Goal: Use online tool/utility: Utilize a website feature to perform a specific function

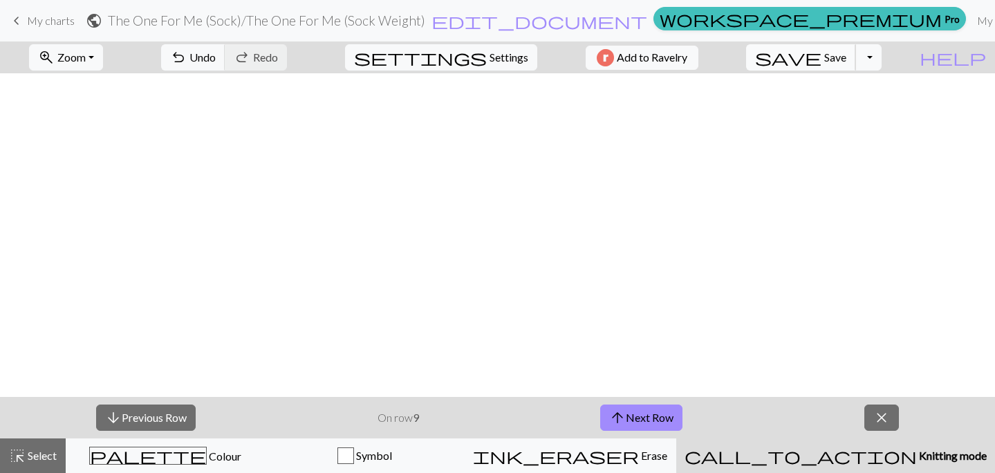
scroll to position [761, 91]
click at [821, 60] on span "save" at bounding box center [788, 57] width 66 height 19
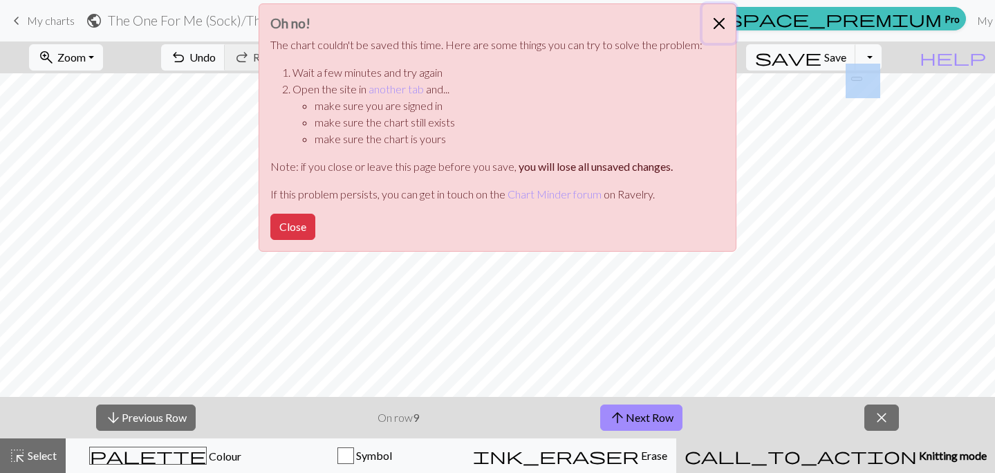
click at [719, 22] on button "Close" at bounding box center [718, 23] width 33 height 39
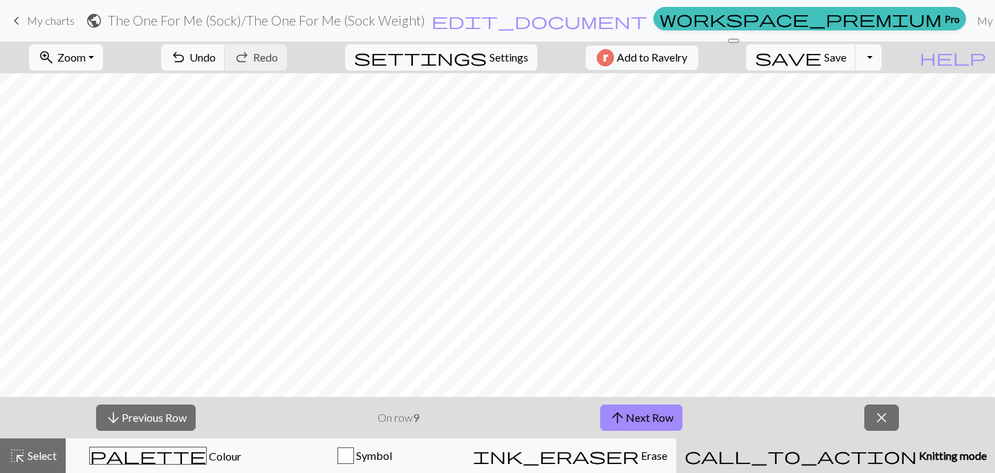
click at [784, 58] on div "zoom_in Zoom Zoom Fit all Fit width Fit height 50% 100% 150% 200% undo Undo Und…" at bounding box center [455, 57] width 910 height 32
click at [44, 458] on span "Select" at bounding box center [41, 455] width 31 height 13
click at [666, 417] on button "arrow_upward Next Row" at bounding box center [641, 417] width 82 height 26
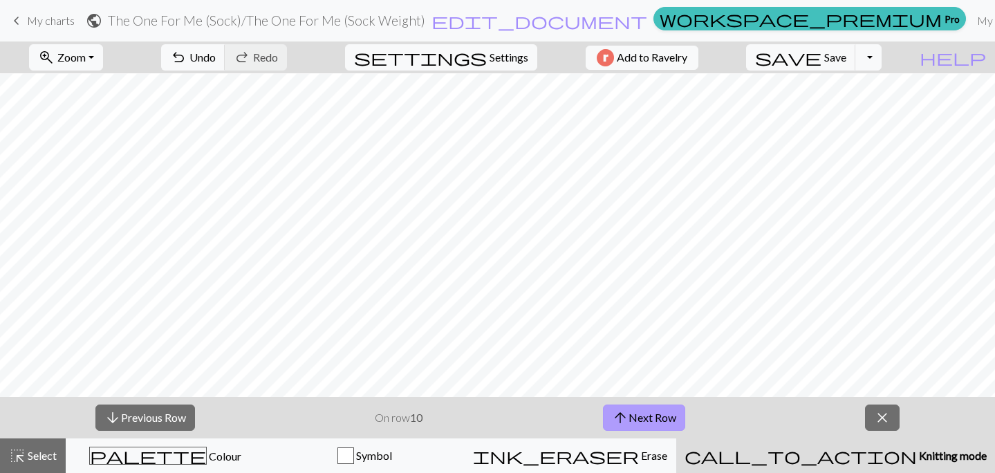
click at [636, 417] on button "arrow_upward Next Row" at bounding box center [644, 417] width 82 height 26
click at [642, 421] on button "arrow_upward Next Row" at bounding box center [644, 417] width 82 height 26
click at [870, 415] on button "close" at bounding box center [882, 417] width 35 height 26
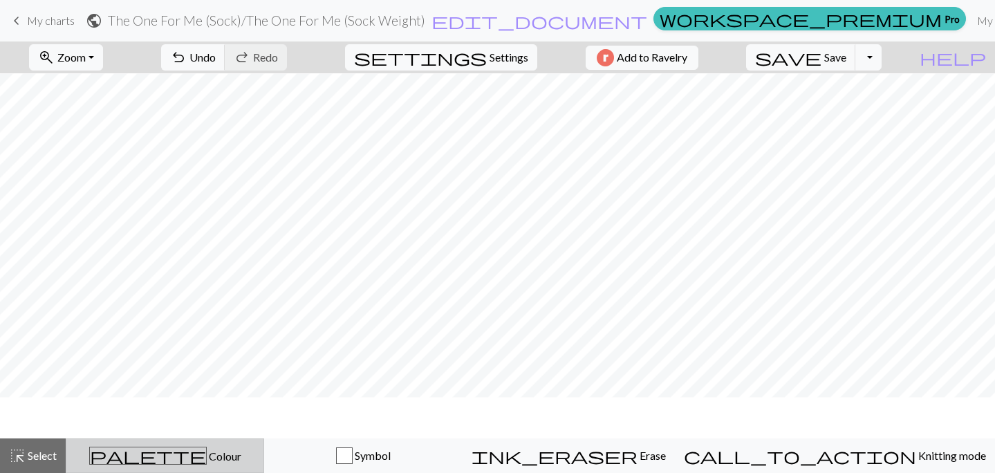
scroll to position [1075, 0]
click at [167, 453] on span "palette" at bounding box center [148, 455] width 116 height 19
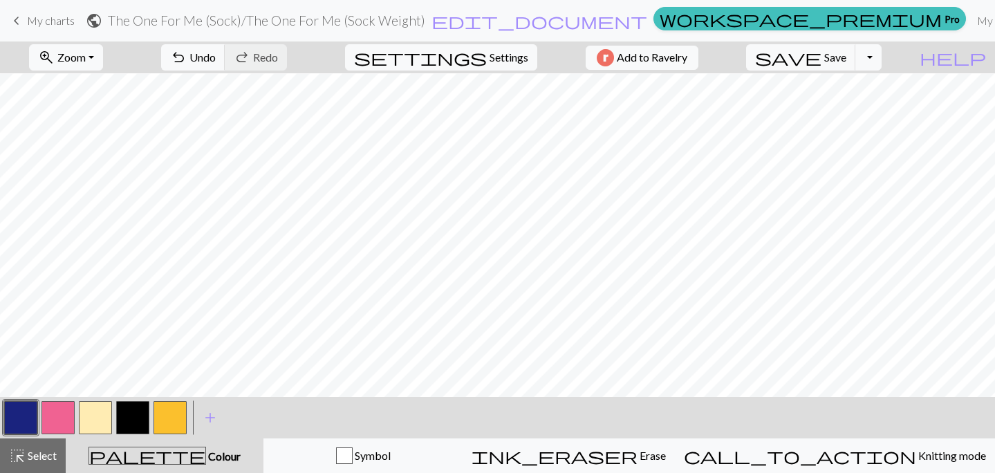
click at [20, 422] on button "button" at bounding box center [20, 417] width 33 height 33
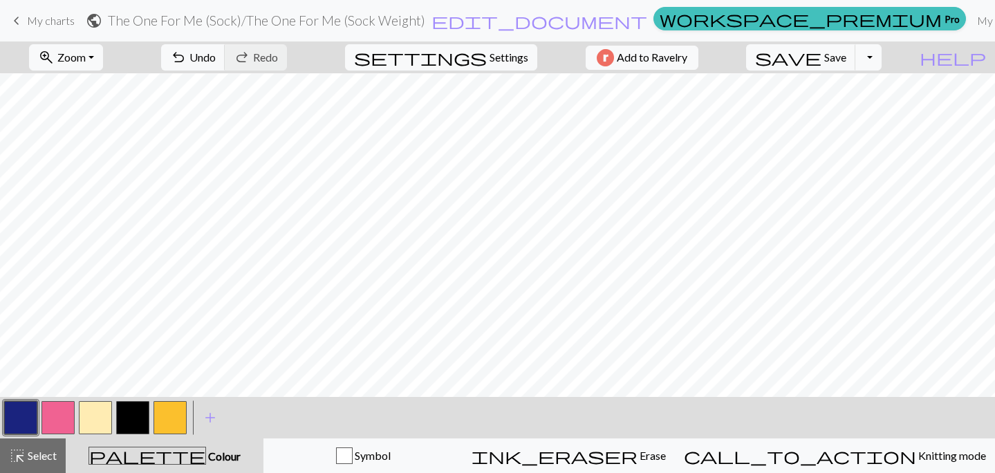
click at [127, 420] on button "button" at bounding box center [132, 417] width 33 height 33
click at [19, 419] on button "button" at bounding box center [20, 417] width 33 height 33
click at [216, 57] on span "Undo" at bounding box center [202, 56] width 26 height 13
click at [821, 56] on span "save" at bounding box center [788, 57] width 66 height 19
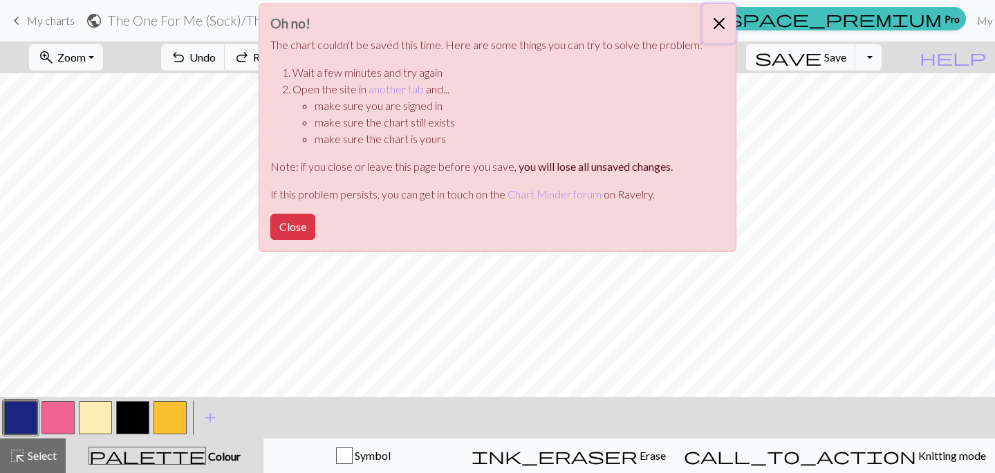
click at [718, 22] on button "Close" at bounding box center [718, 23] width 33 height 39
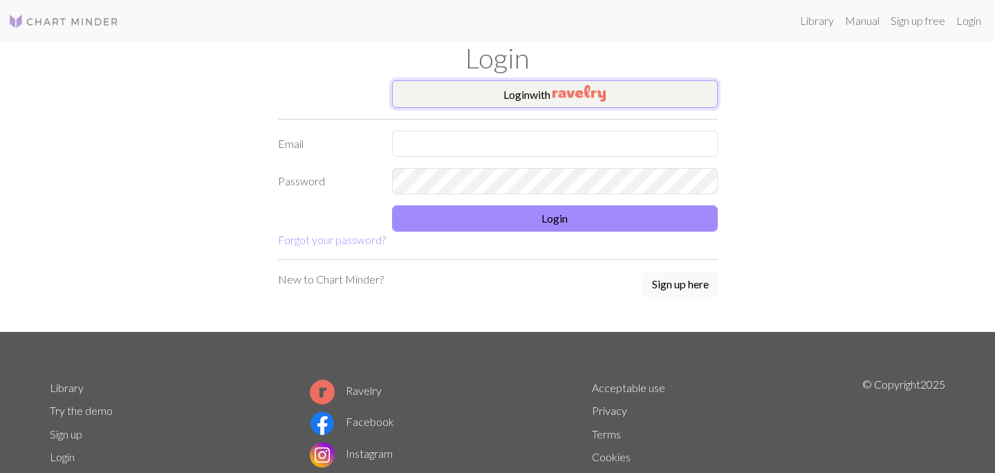
click at [534, 93] on button "Login with" at bounding box center [555, 94] width 326 height 28
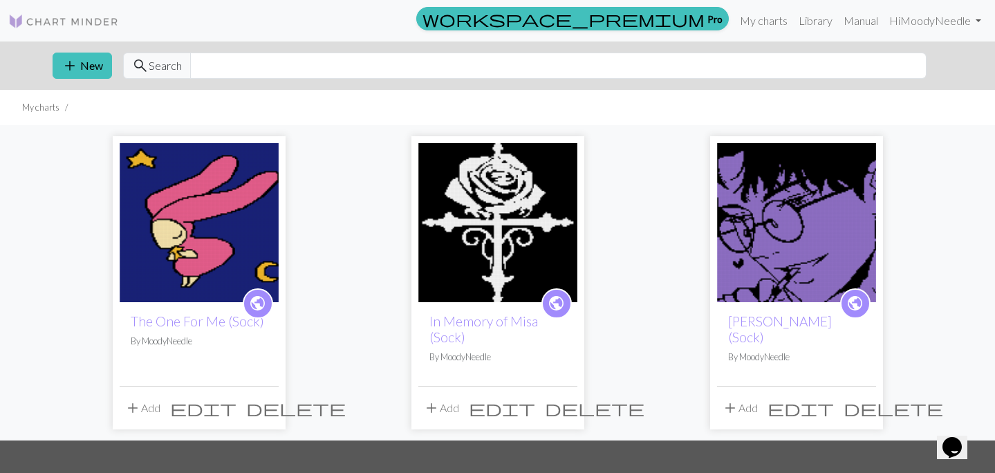
click at [313, 223] on div "public The One For Me (Sock) By MoodyNeedle add Add edit delete public In Memor…" at bounding box center [497, 282] width 912 height 315
click at [216, 227] on img at bounding box center [199, 222] width 159 height 159
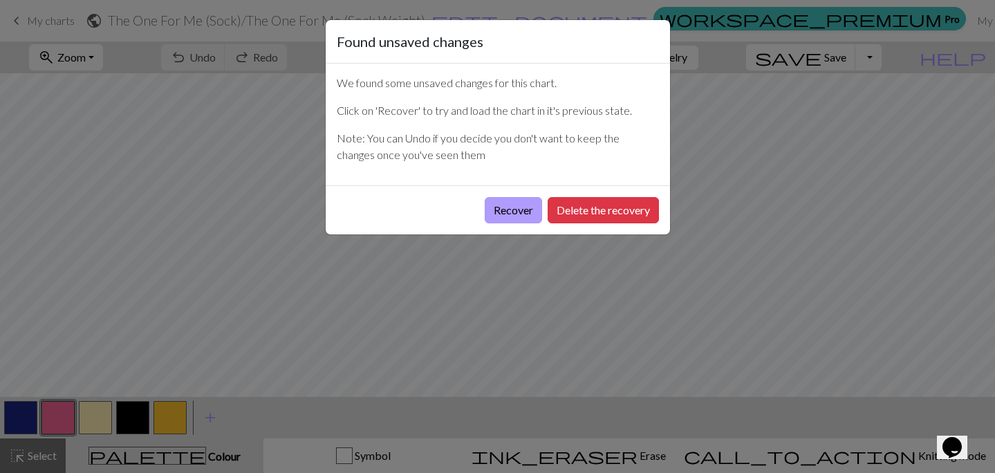
click at [514, 214] on button "Recover" at bounding box center [513, 210] width 57 height 26
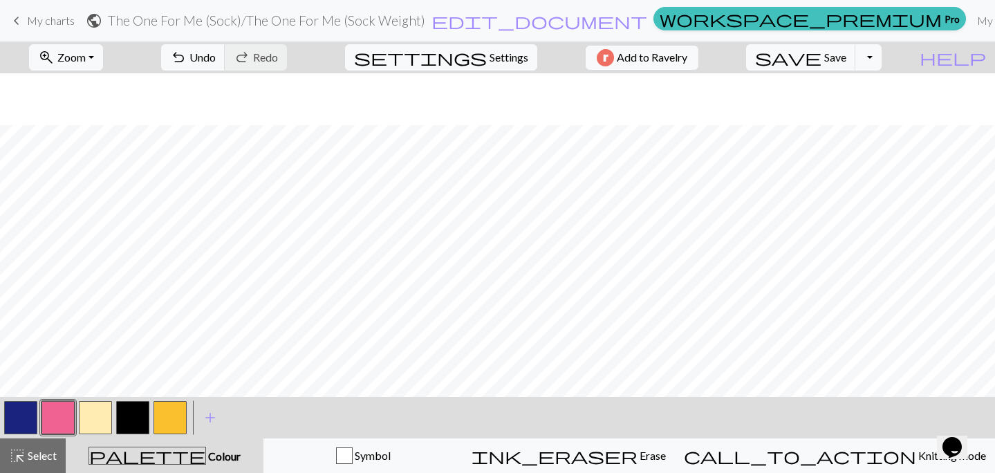
scroll to position [52, 0]
click at [103, 48] on button "zoom_in Zoom Zoom" at bounding box center [66, 57] width 74 height 26
click at [99, 83] on button "Fit all" at bounding box center [84, 88] width 109 height 22
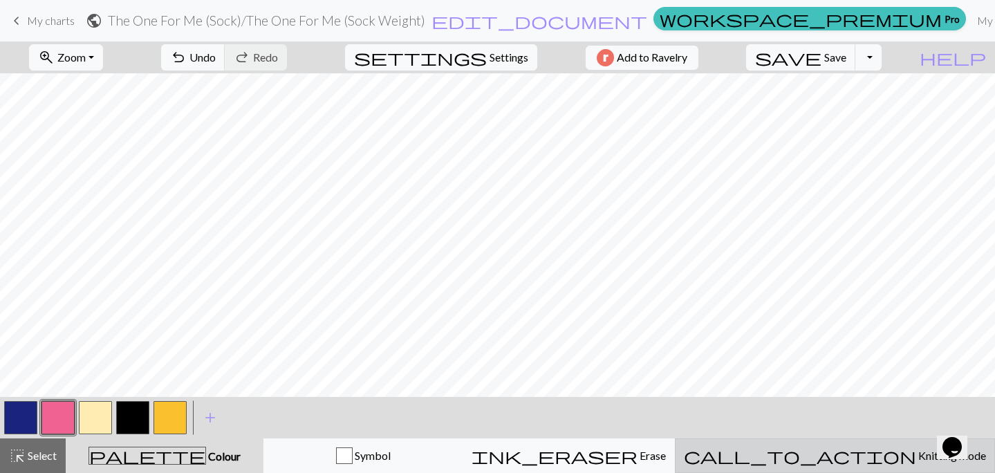
click at [838, 454] on span "call_to_action" at bounding box center [800, 455] width 232 height 19
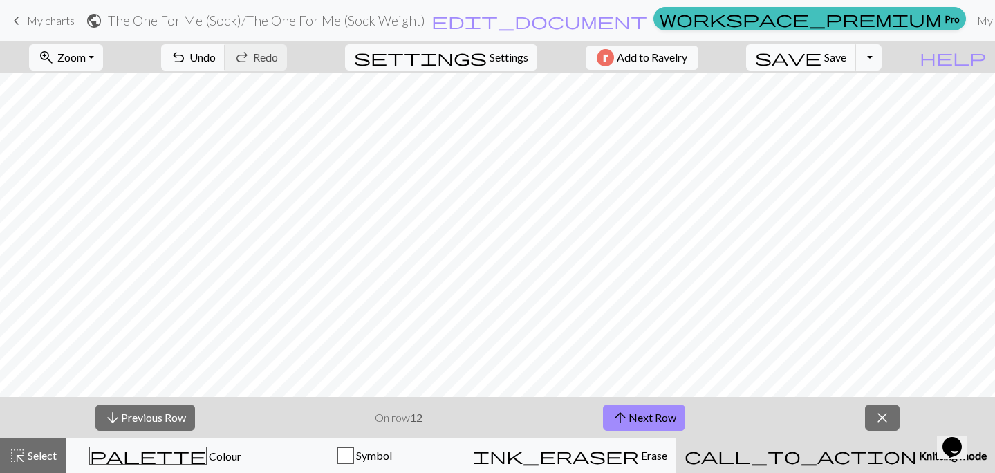
click at [848, 56] on button "save Save Save" at bounding box center [801, 57] width 110 height 26
click at [39, 460] on span "Select" at bounding box center [41, 455] width 31 height 13
click at [901, 422] on div "arrow_downward Previous Row On row 12 arrow_upward Next Row close" at bounding box center [497, 417] width 995 height 41
click at [886, 422] on span "close" at bounding box center [882, 417] width 17 height 19
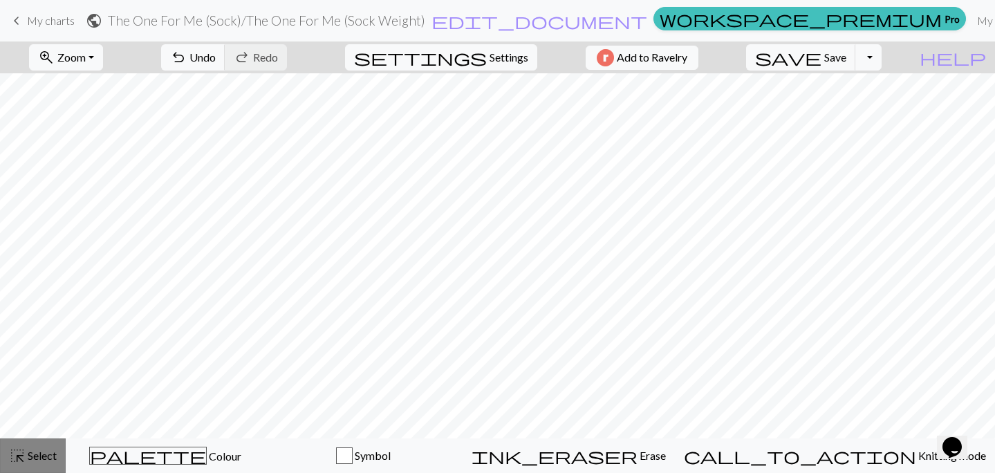
click at [35, 455] on span "Select" at bounding box center [41, 455] width 31 height 13
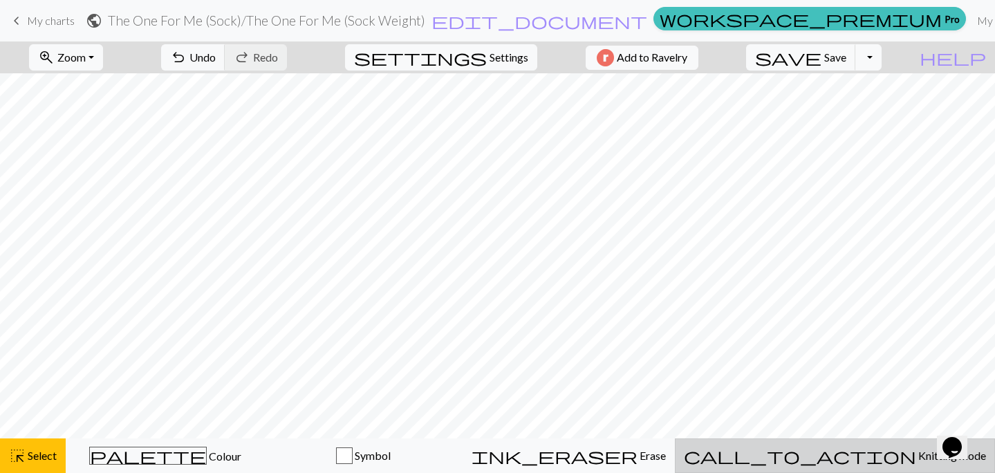
click at [916, 451] on span "Knitting mode" at bounding box center [951, 455] width 70 height 13
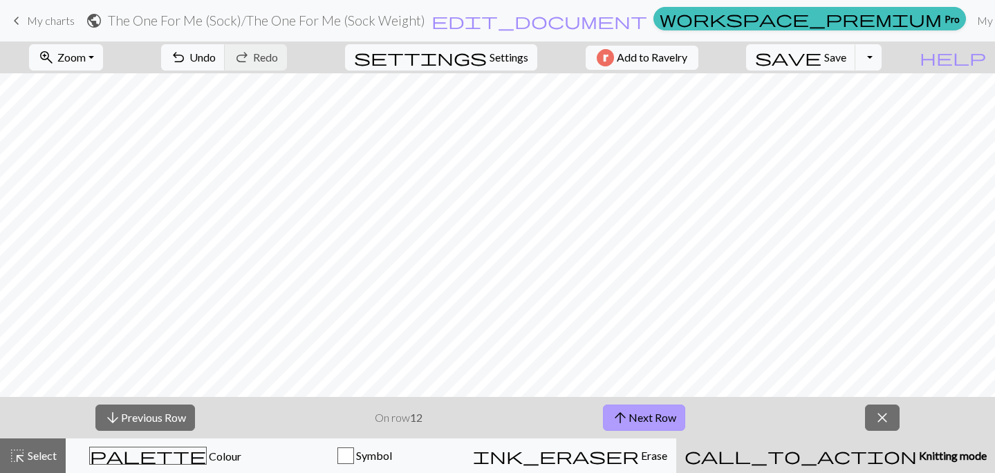
click at [659, 414] on button "arrow_upward Next Row" at bounding box center [644, 417] width 82 height 26
